Goal: Transaction & Acquisition: Purchase product/service

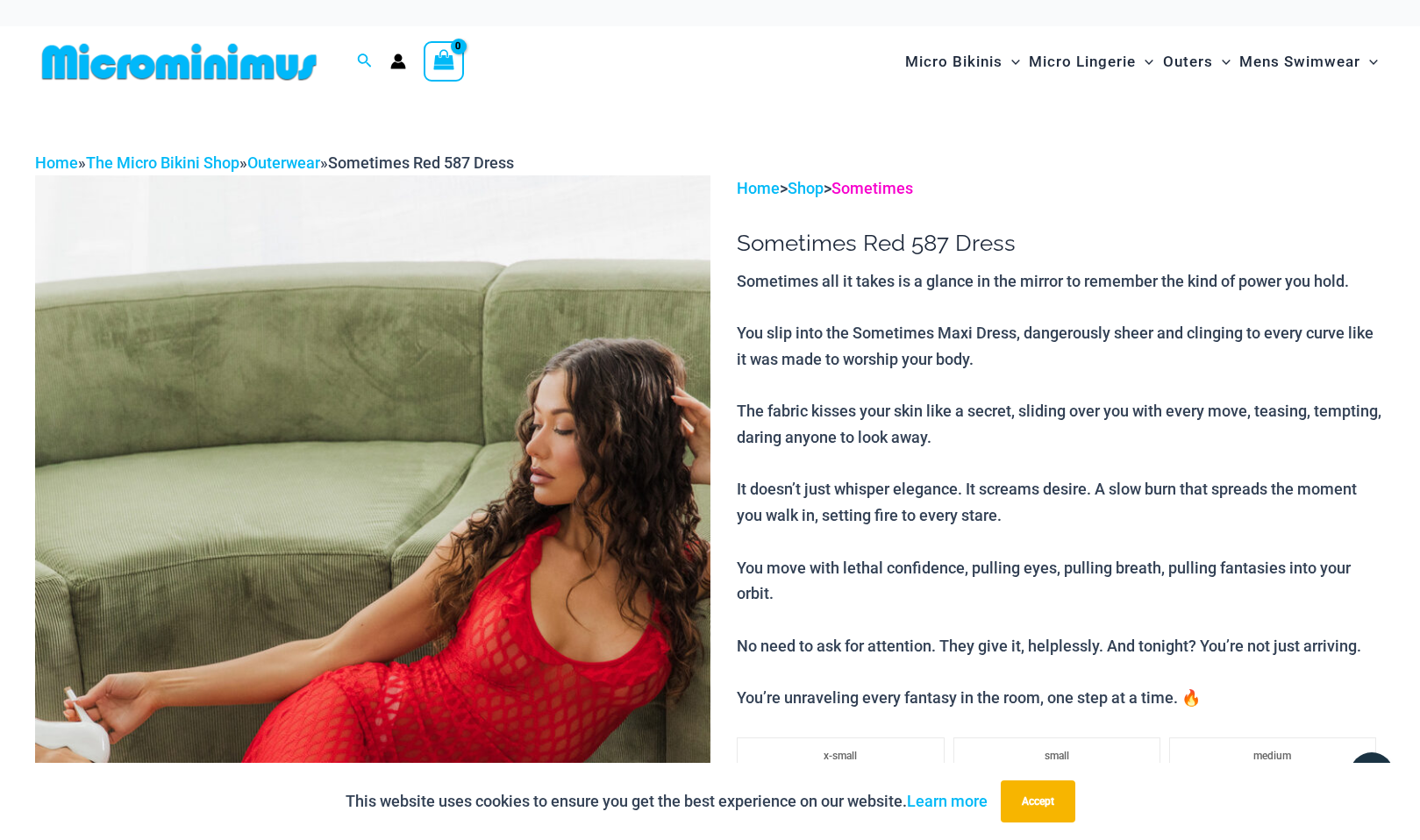
click at [878, 193] on link "Sometimes" at bounding box center [872, 188] width 82 height 19
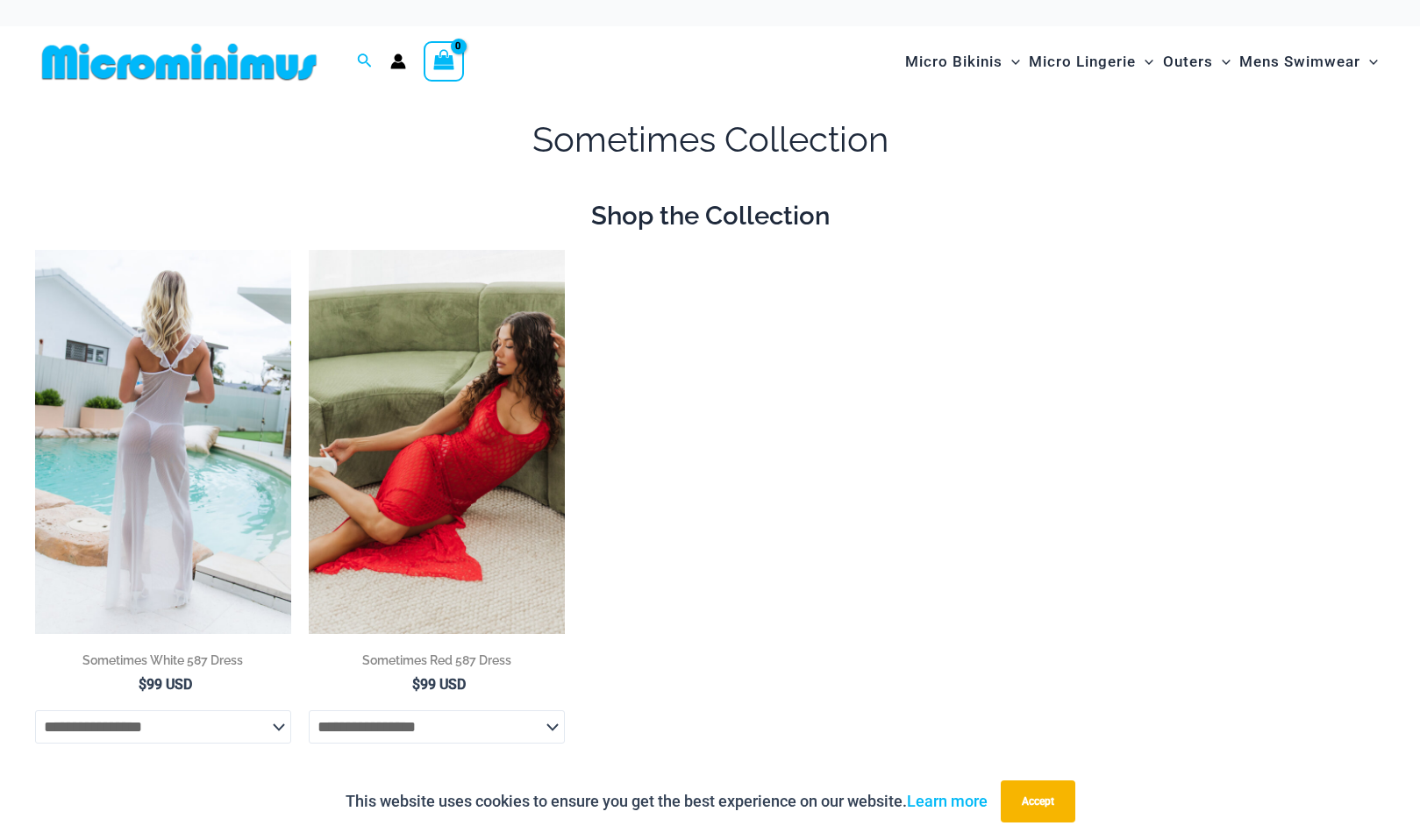
click at [151, 418] on img at bounding box center [163, 441] width 256 height 384
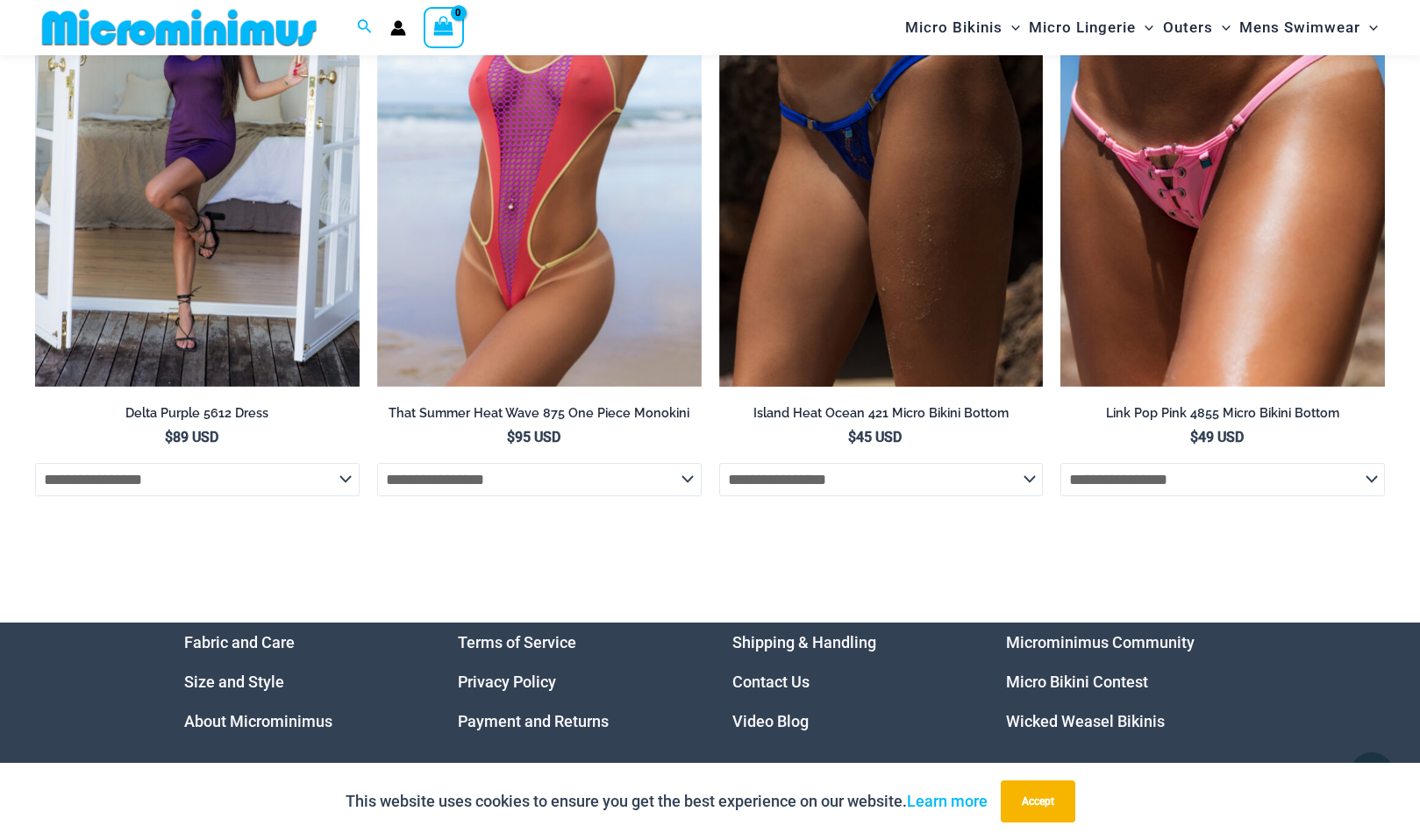
scroll to position [5169, 0]
